Goal: Task Accomplishment & Management: Use online tool/utility

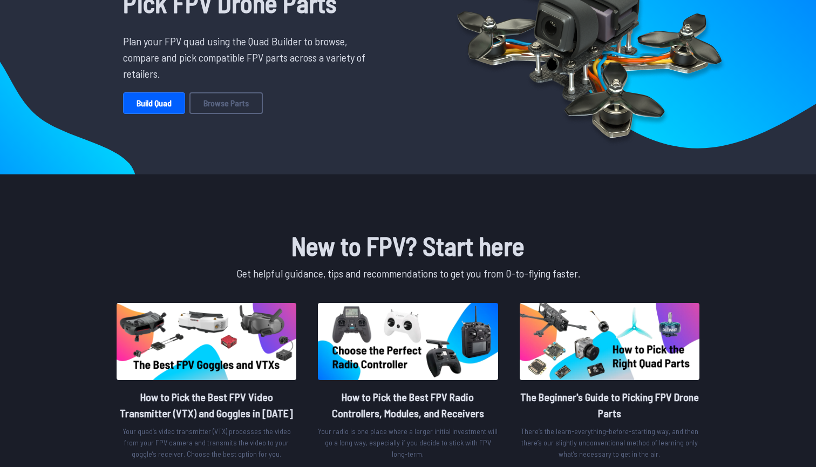
scroll to position [141, 0]
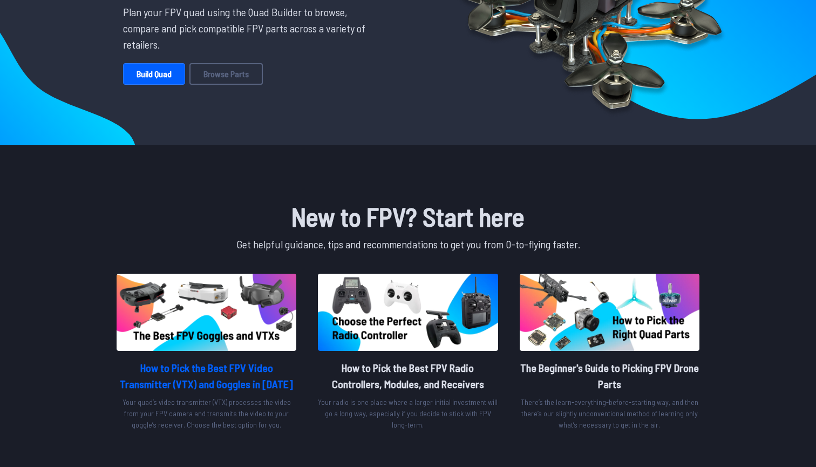
click at [210, 339] on img at bounding box center [207, 312] width 180 height 77
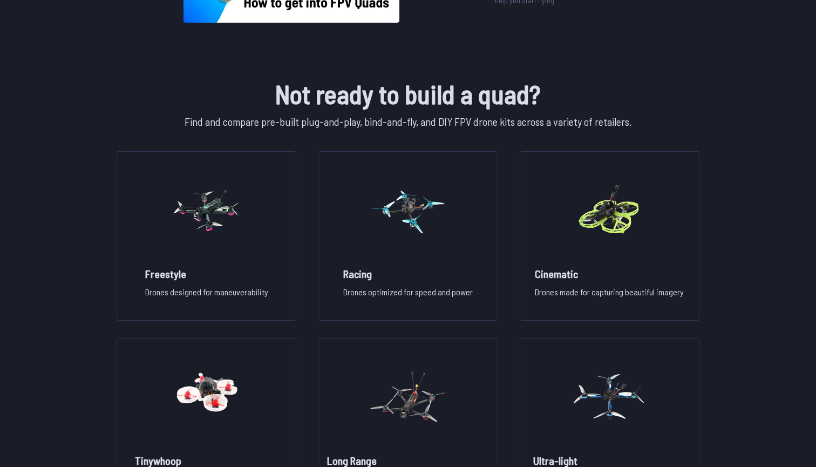
scroll to position [698, 0]
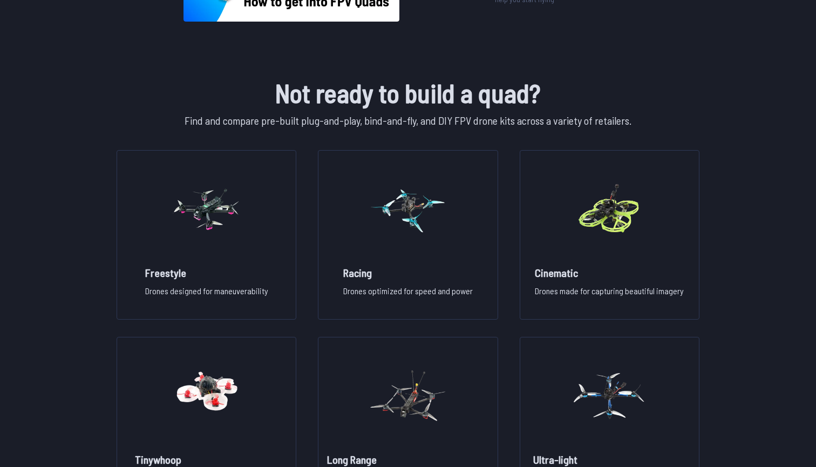
click at [565, 102] on h1 "Not ready to build a quad?" at bounding box center [407, 92] width 587 height 39
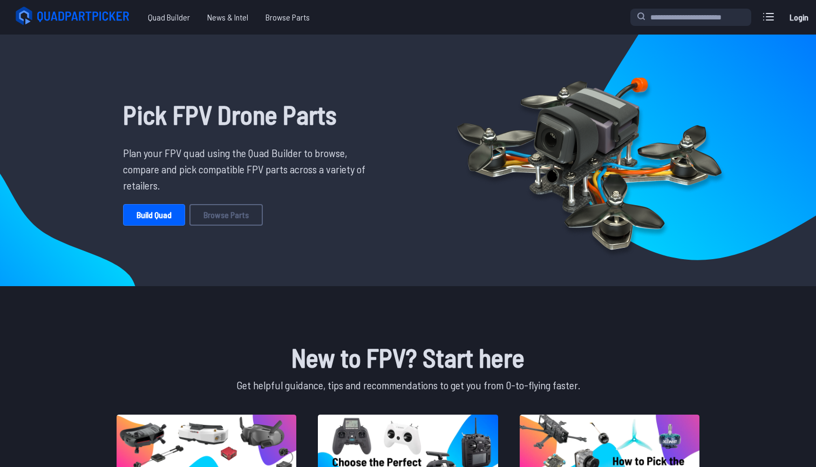
scroll to position [0, 0]
click at [144, 207] on link "Build Quad" at bounding box center [154, 215] width 62 height 22
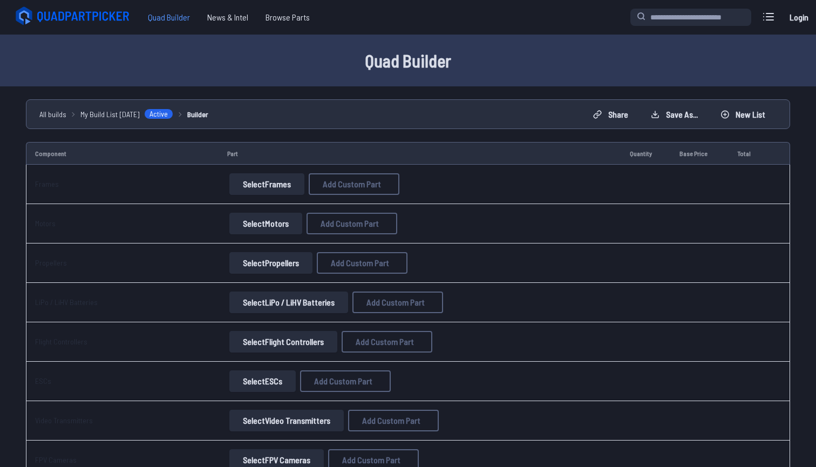
click at [168, 21] on span "Quad Builder" at bounding box center [168, 17] width 59 height 22
click at [245, 193] on button "Select Frames" at bounding box center [266, 184] width 75 height 22
click at [261, 178] on button "Select Frames" at bounding box center [266, 184] width 75 height 22
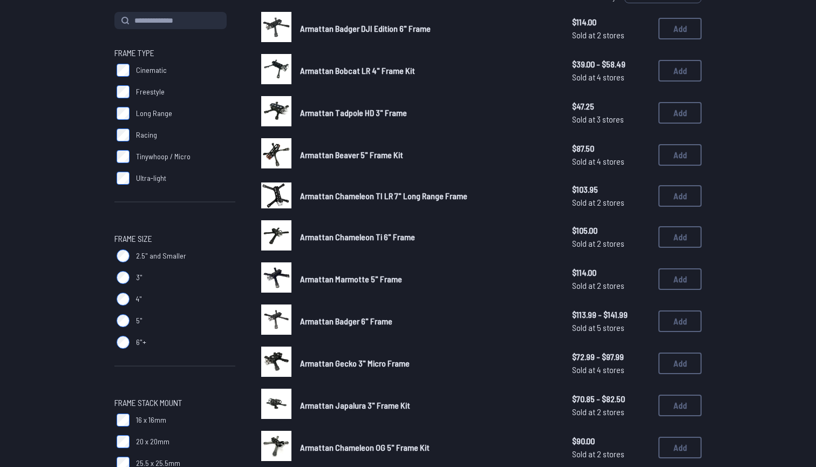
scroll to position [152, 0]
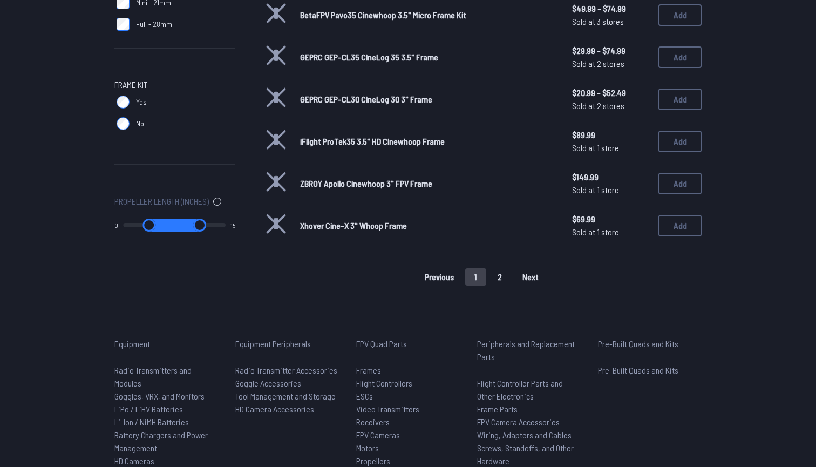
scroll to position [749, 0]
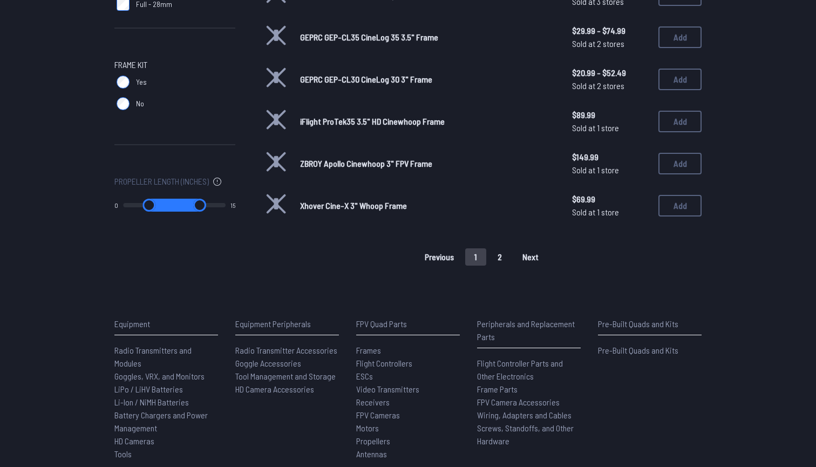
click at [511, 248] on button "2" at bounding box center [500, 256] width 23 height 17
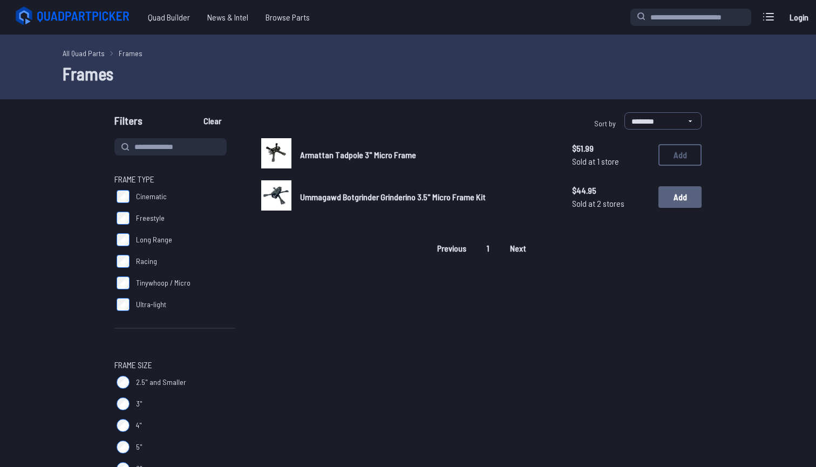
click at [678, 199] on button "Add" at bounding box center [680, 197] width 43 height 22
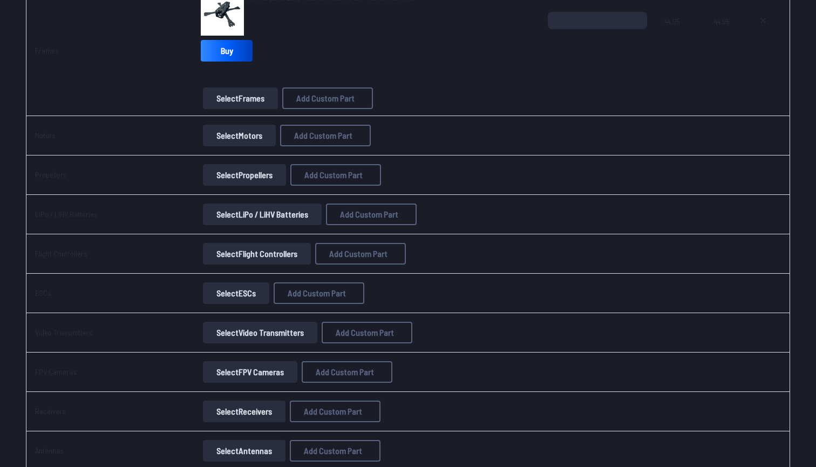
scroll to position [180, 0]
click at [253, 127] on button "Select Motors" at bounding box center [239, 135] width 73 height 22
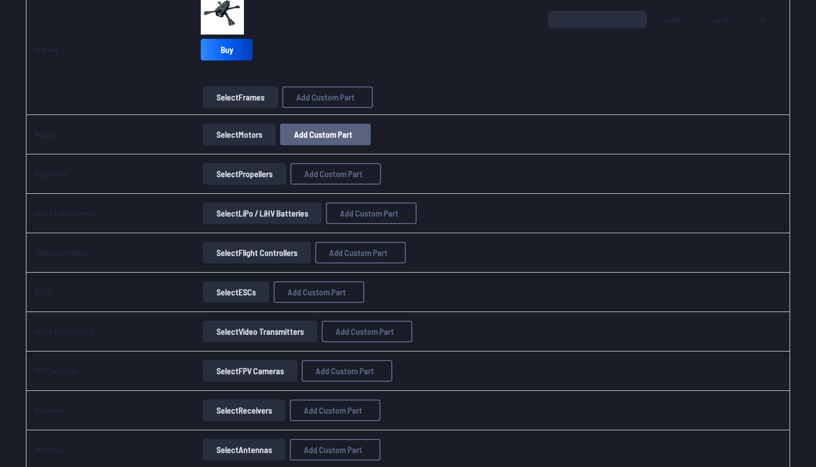
click at [311, 132] on span "Add Custom Part" at bounding box center [323, 134] width 58 height 9
select select "**********"
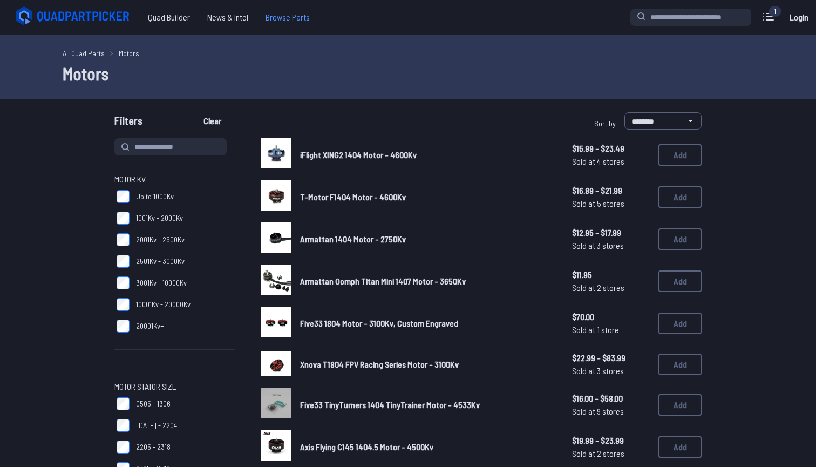
click at [266, 17] on span "Browse Parts" at bounding box center [288, 17] width 62 height 22
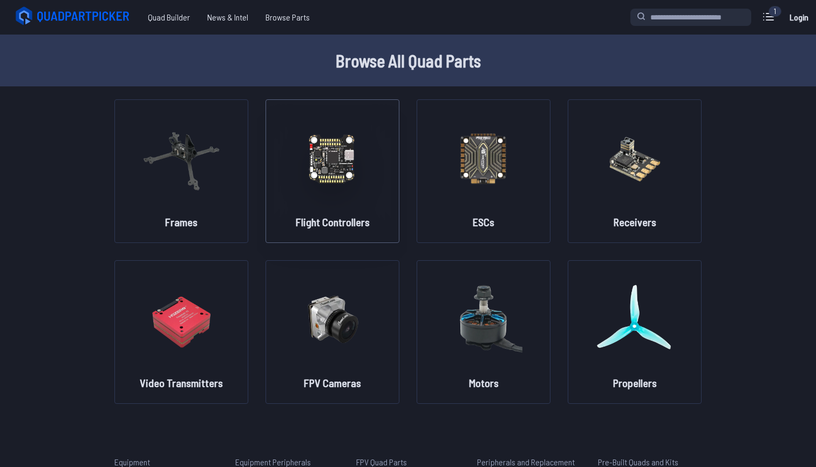
click at [385, 152] on figure at bounding box center [332, 157] width 121 height 114
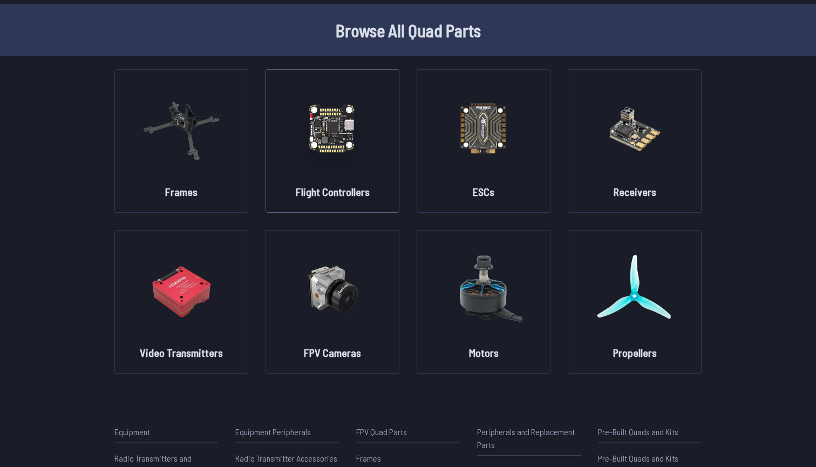
click at [345, 178] on figure at bounding box center [332, 127] width 121 height 114
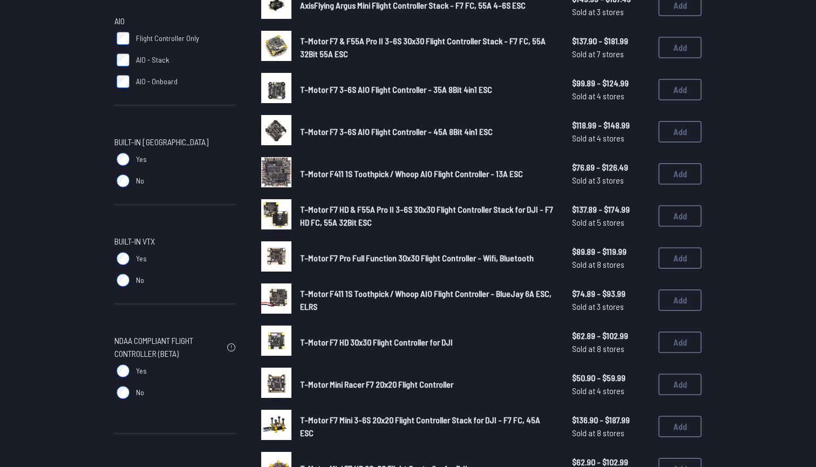
scroll to position [477, 0]
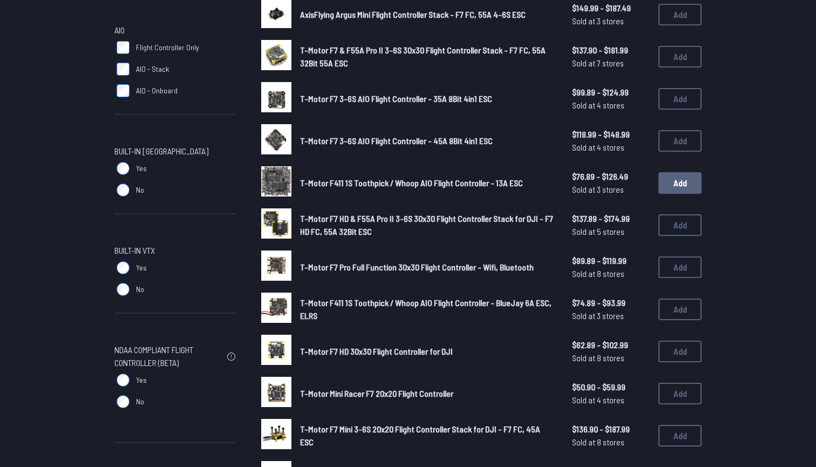
click at [688, 172] on button "Add" at bounding box center [680, 183] width 43 height 22
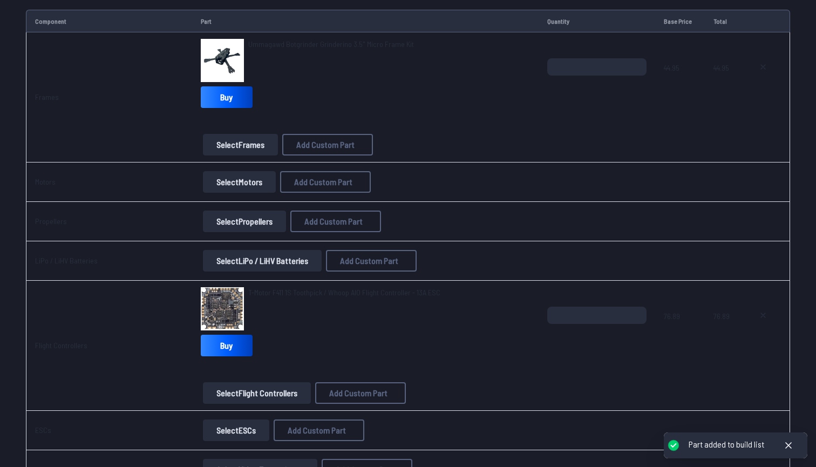
scroll to position [134, 0]
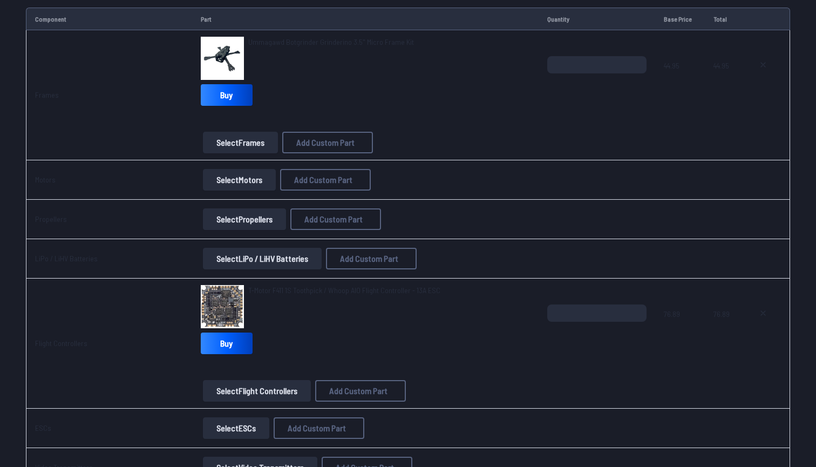
click at [254, 192] on td "Select Motors Add Custom Part Add Custom Part Part name* Brand / Manufacturer P…" at bounding box center [365, 179] width 347 height 39
click at [260, 188] on button "Select Motors" at bounding box center [239, 180] width 73 height 22
